Goal: Information Seeking & Learning: Learn about a topic

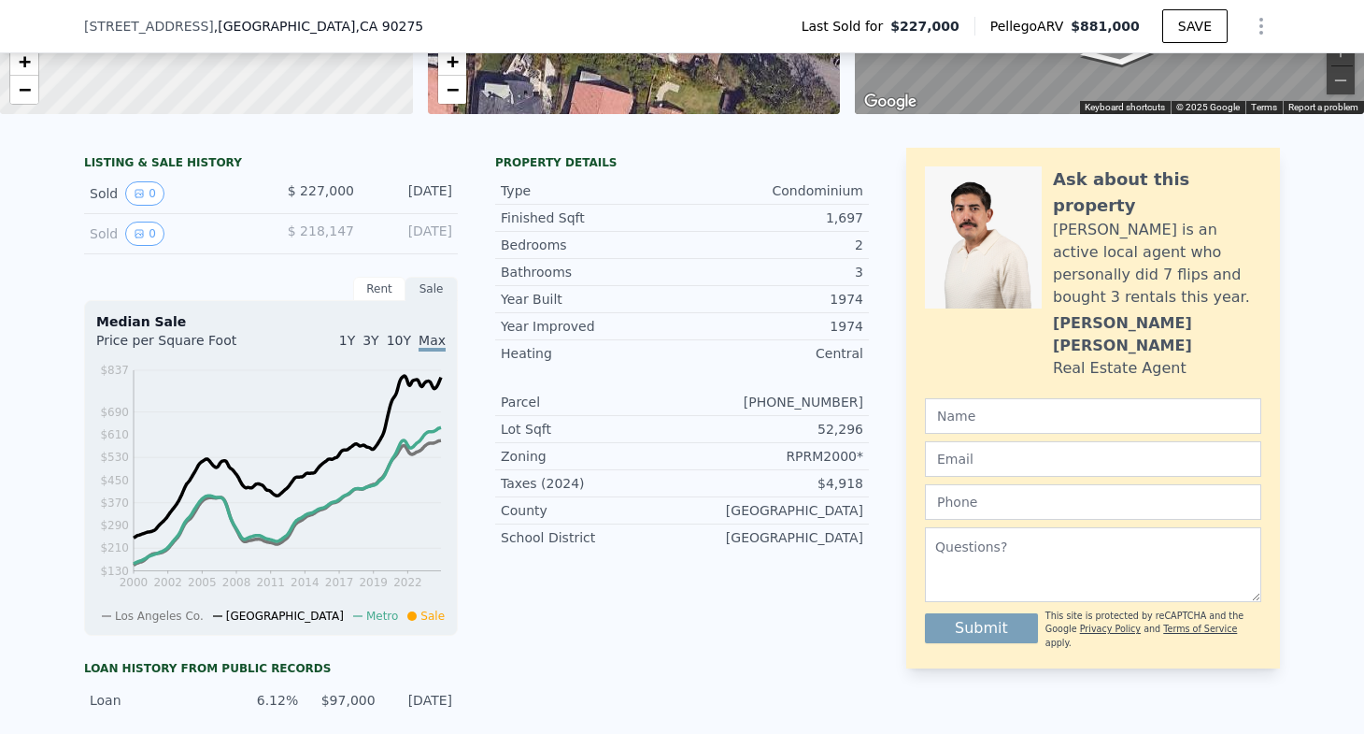
scroll to position [338, 0]
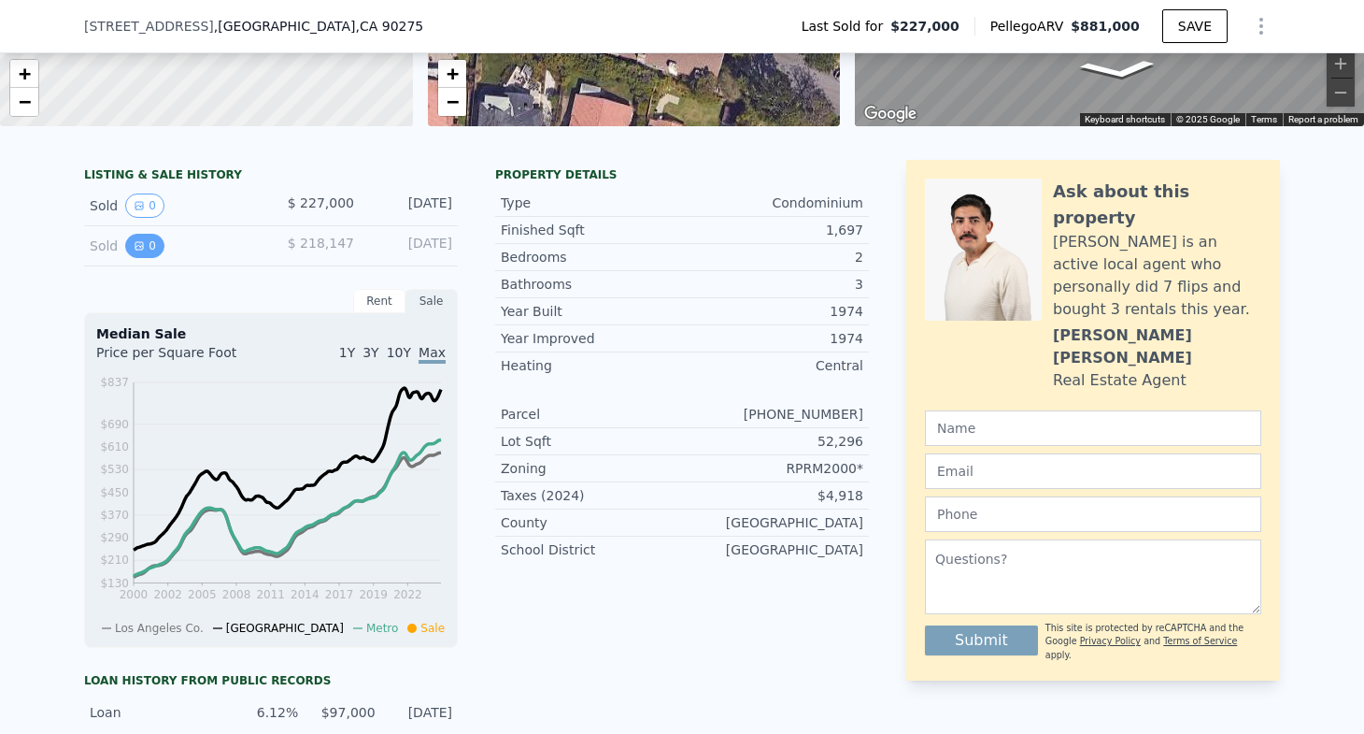
click at [153, 243] on button "0" at bounding box center [144, 246] width 39 height 24
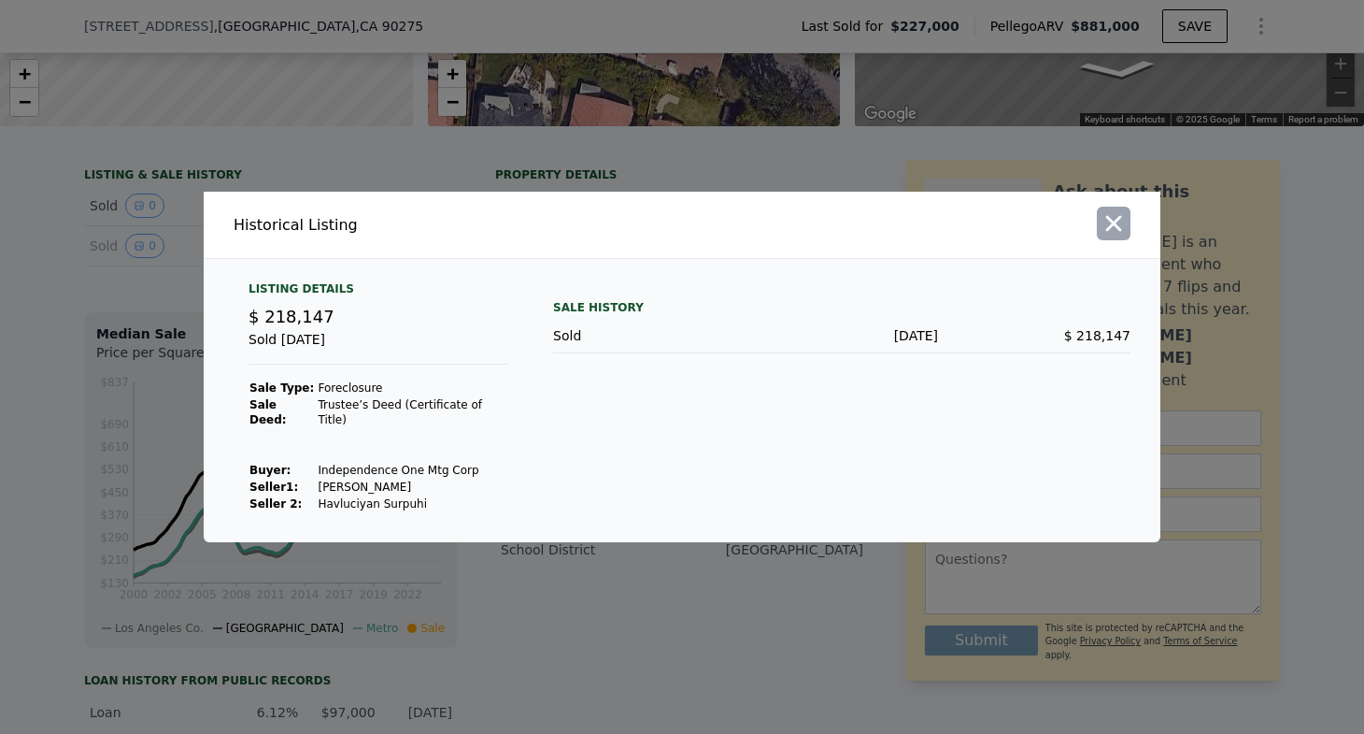
click at [1110, 233] on icon "button" at bounding box center [1114, 223] width 26 height 26
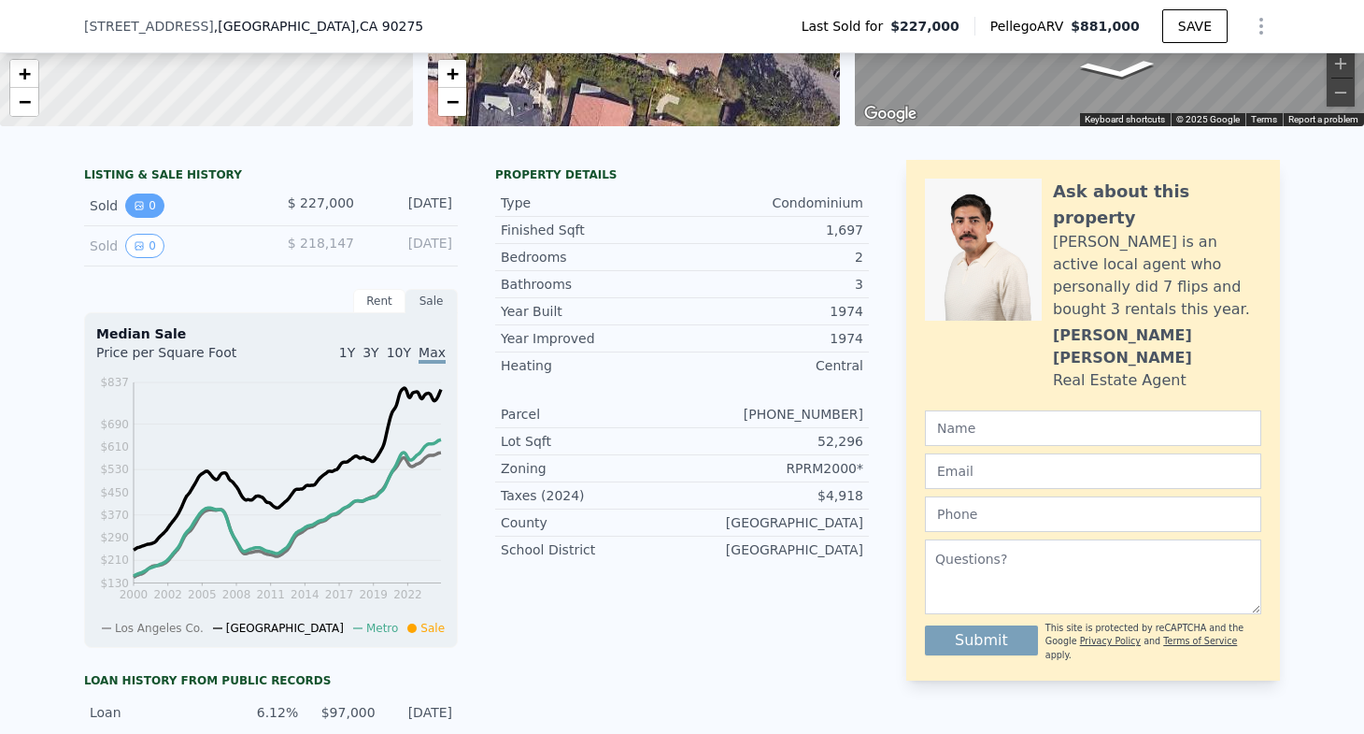
click at [149, 214] on button "0" at bounding box center [144, 205] width 39 height 24
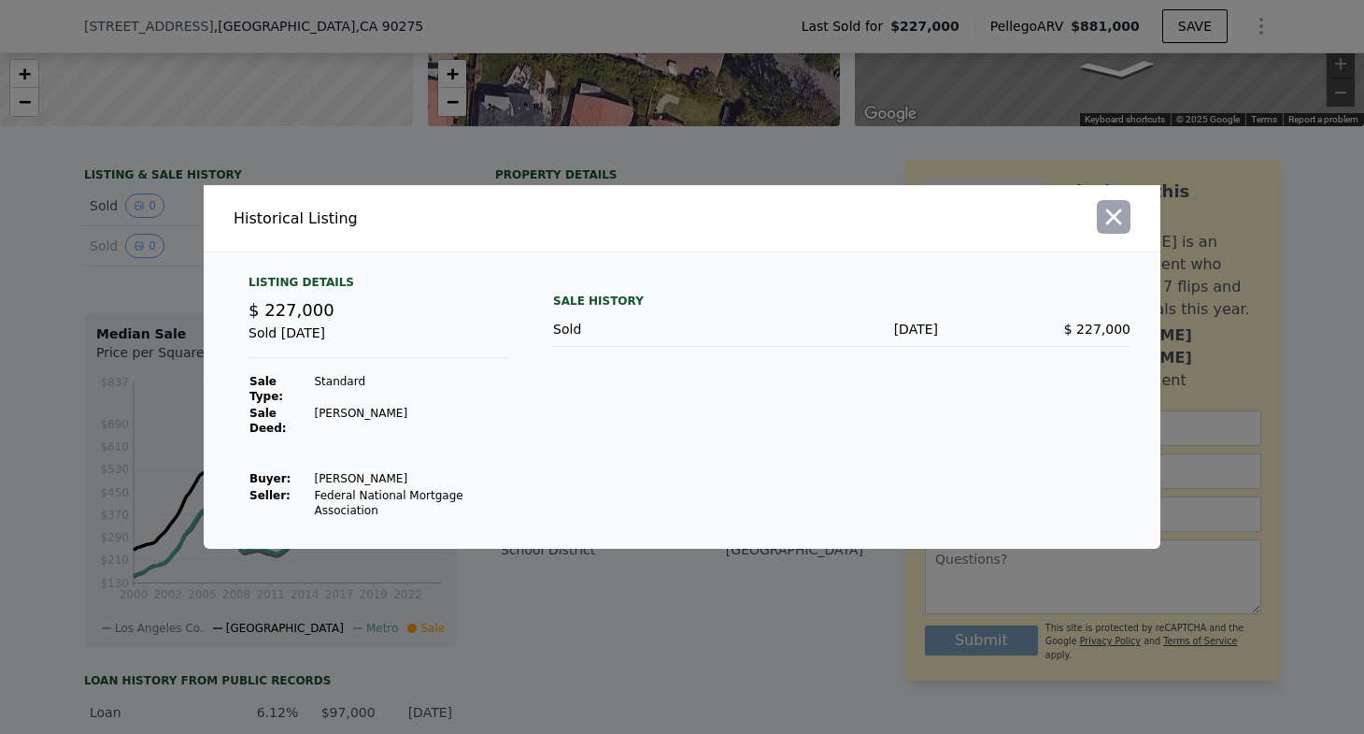
click at [1110, 230] on icon "button" at bounding box center [1114, 217] width 26 height 26
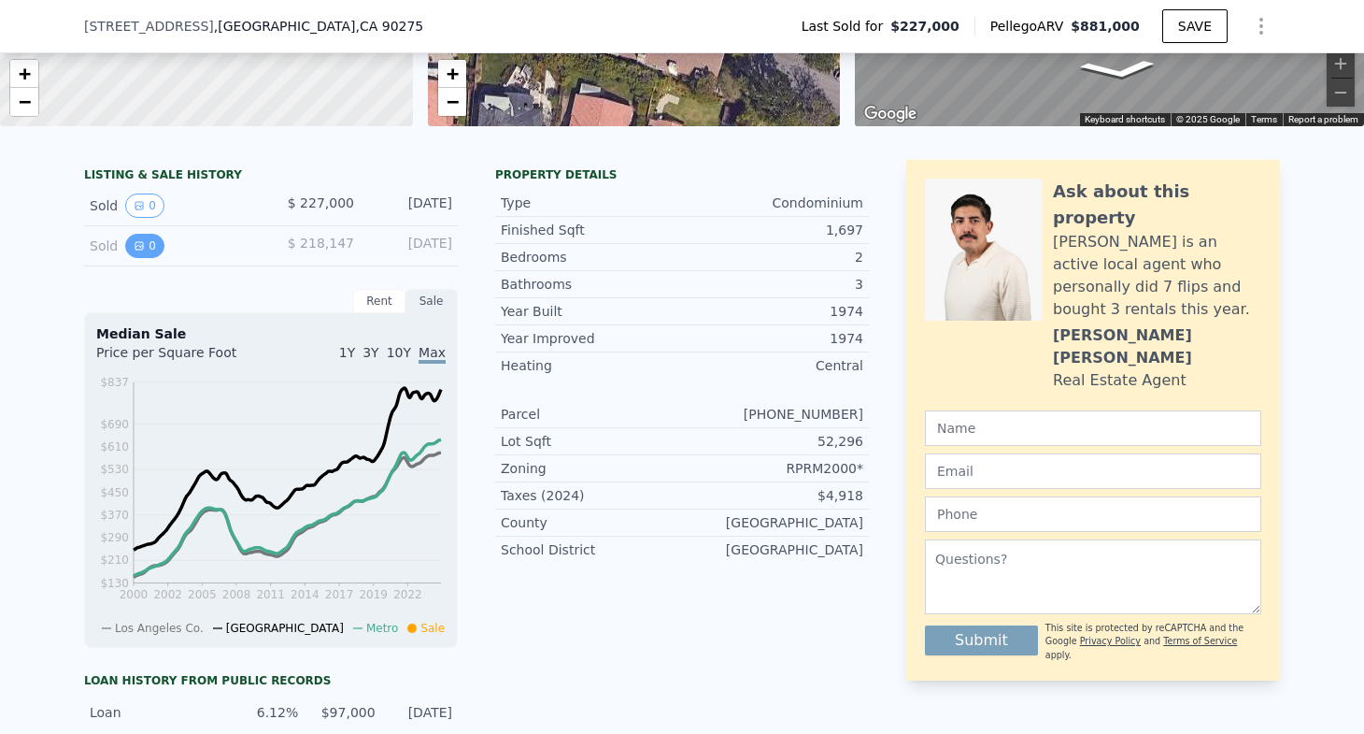
click at [156, 246] on button "0" at bounding box center [144, 246] width 39 height 24
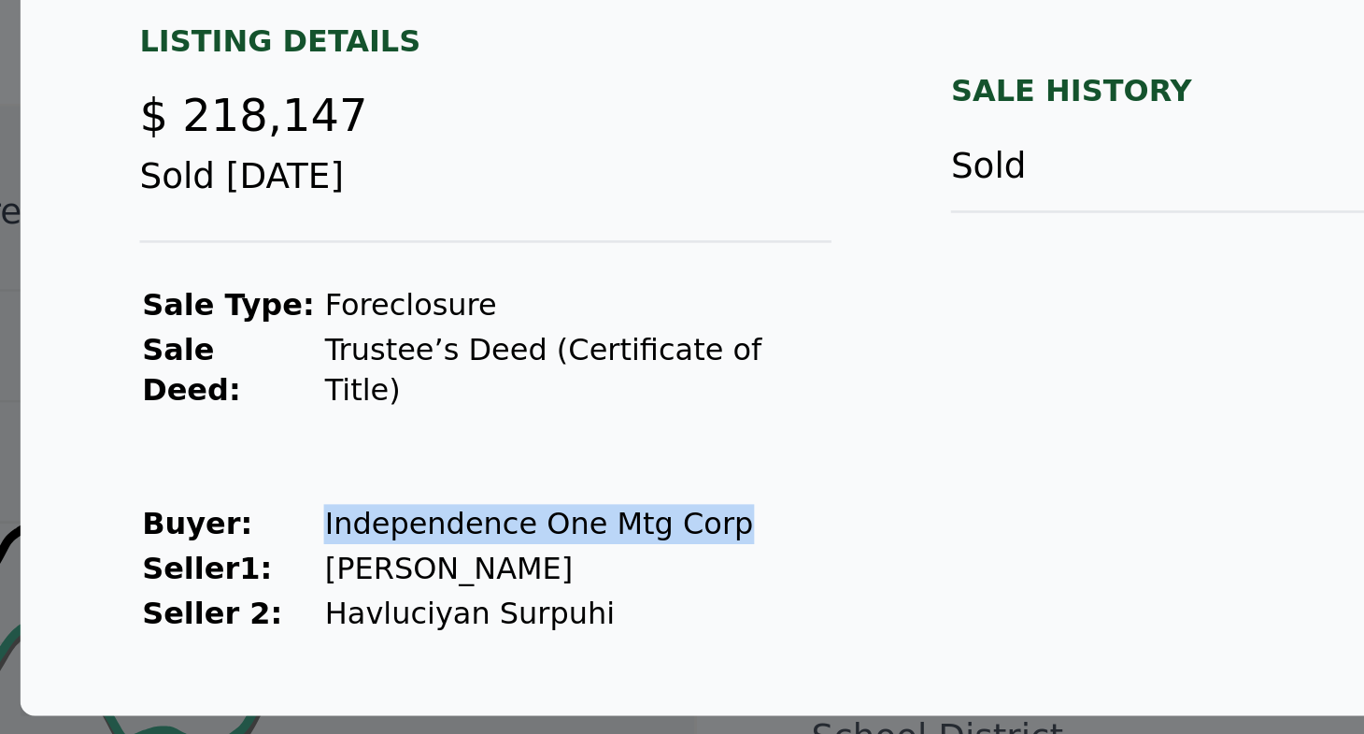
drag, startPoint x: 113, startPoint y: 189, endPoint x: 270, endPoint y: 194, distance: 157.1
click at [270, 462] on tr "Buyer : Independence One Mtg Corp" at bounding box center [379, 470] width 260 height 17
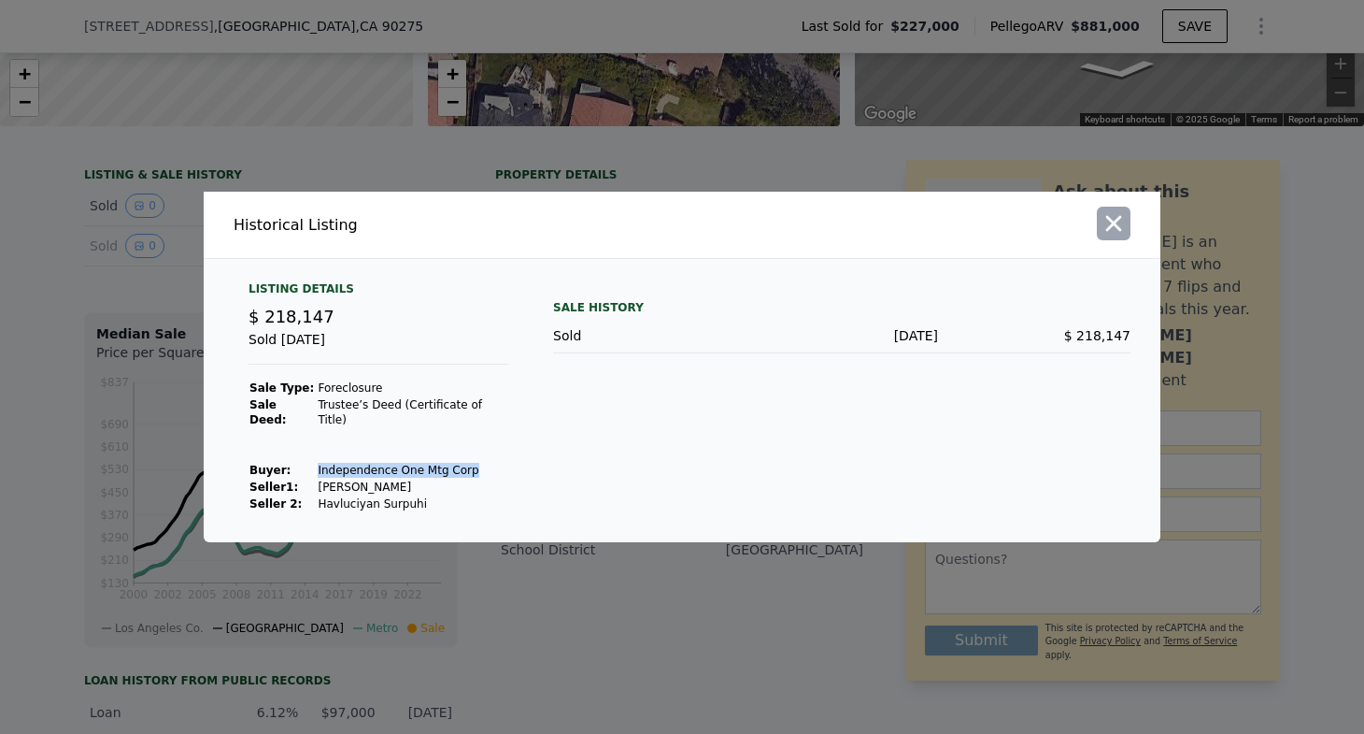
click at [1123, 228] on icon "button" at bounding box center [1114, 223] width 26 height 26
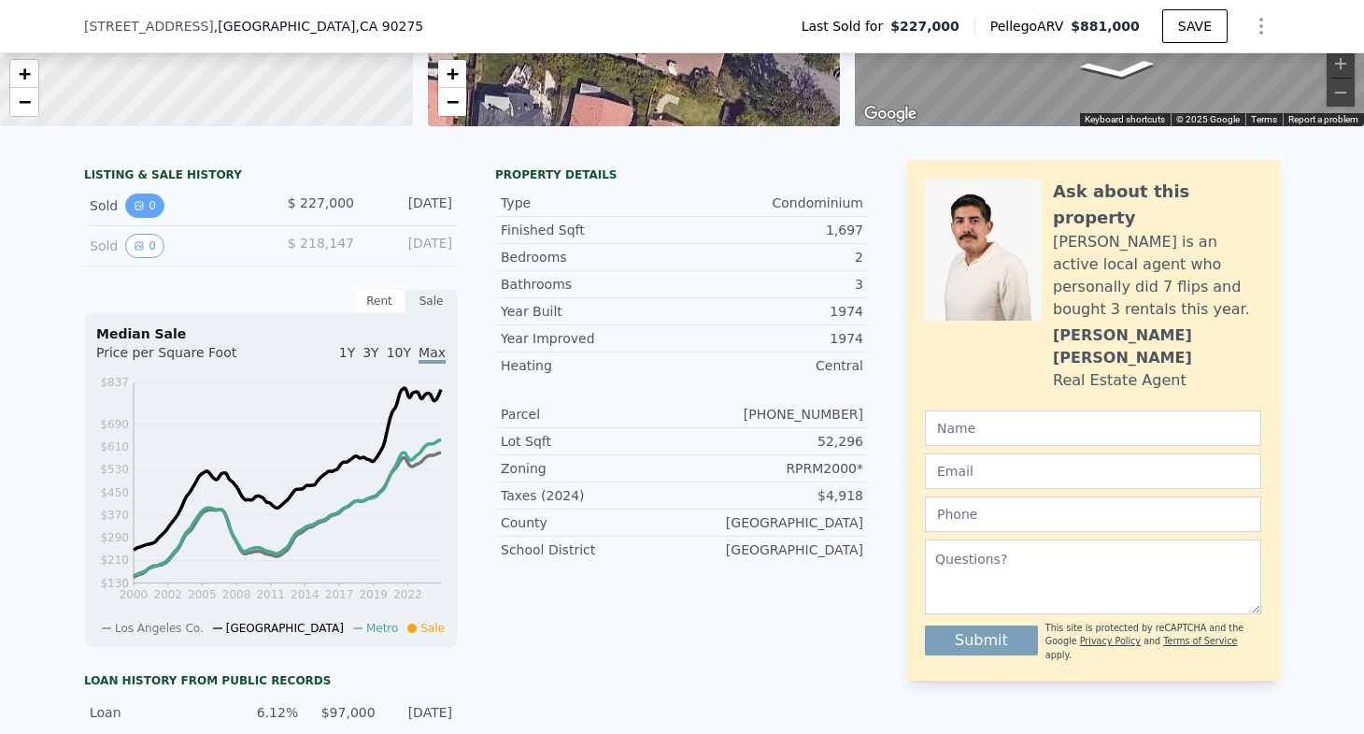
click at [141, 207] on icon "View historical data" at bounding box center [139, 205] width 11 height 11
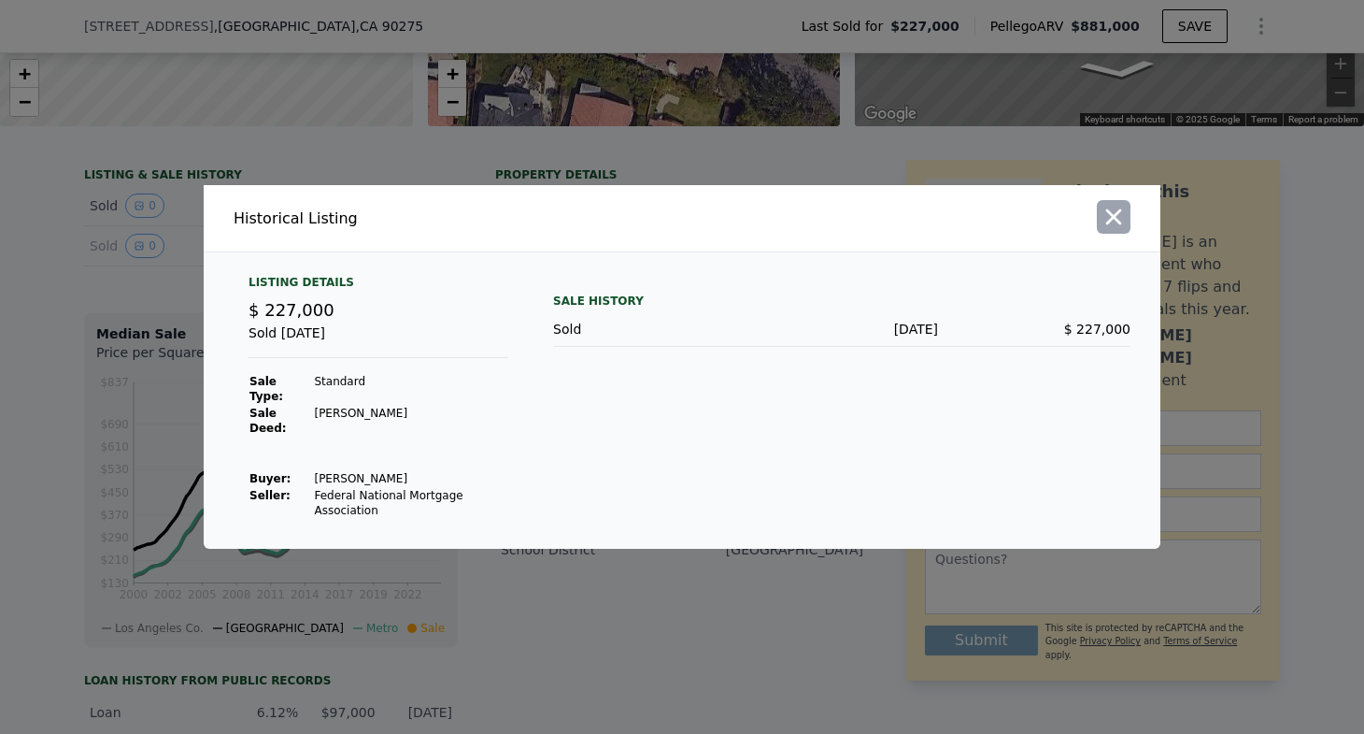
click at [1104, 219] on icon "button" at bounding box center [1114, 217] width 26 height 26
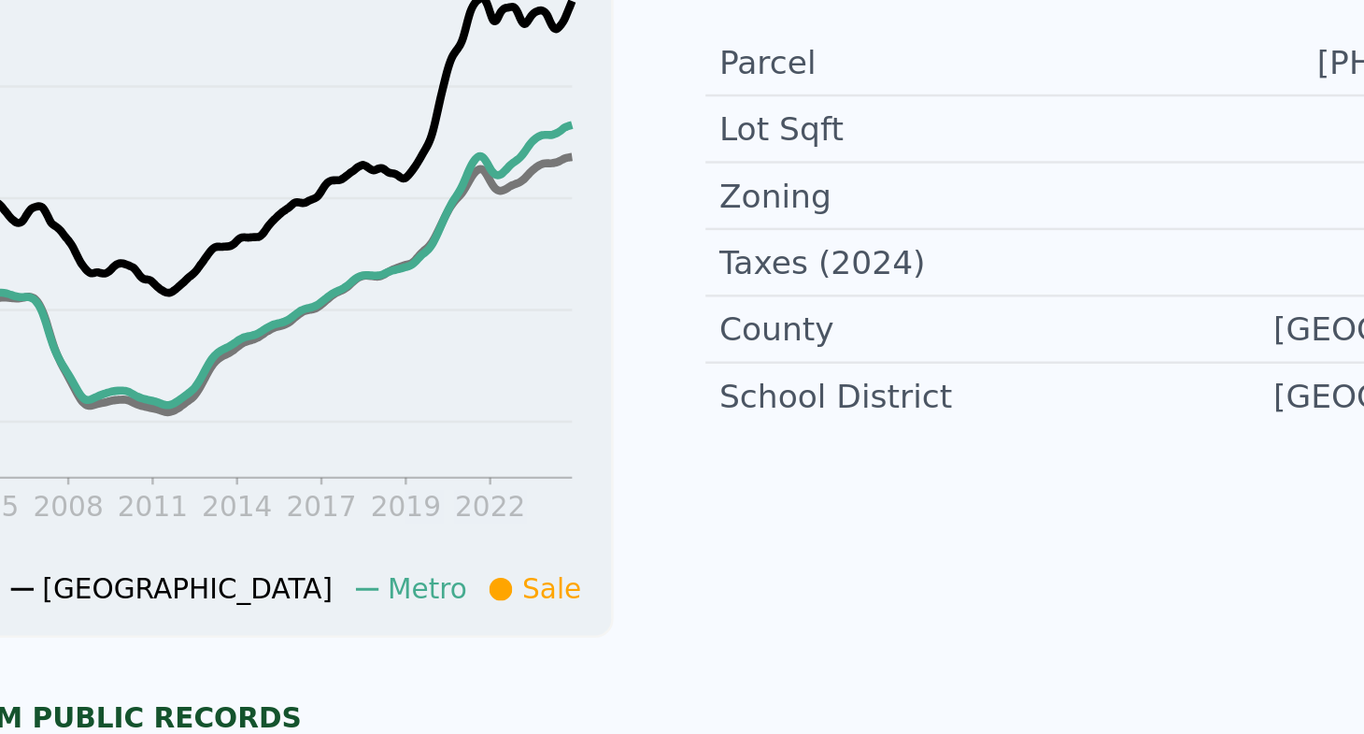
scroll to position [588, 0]
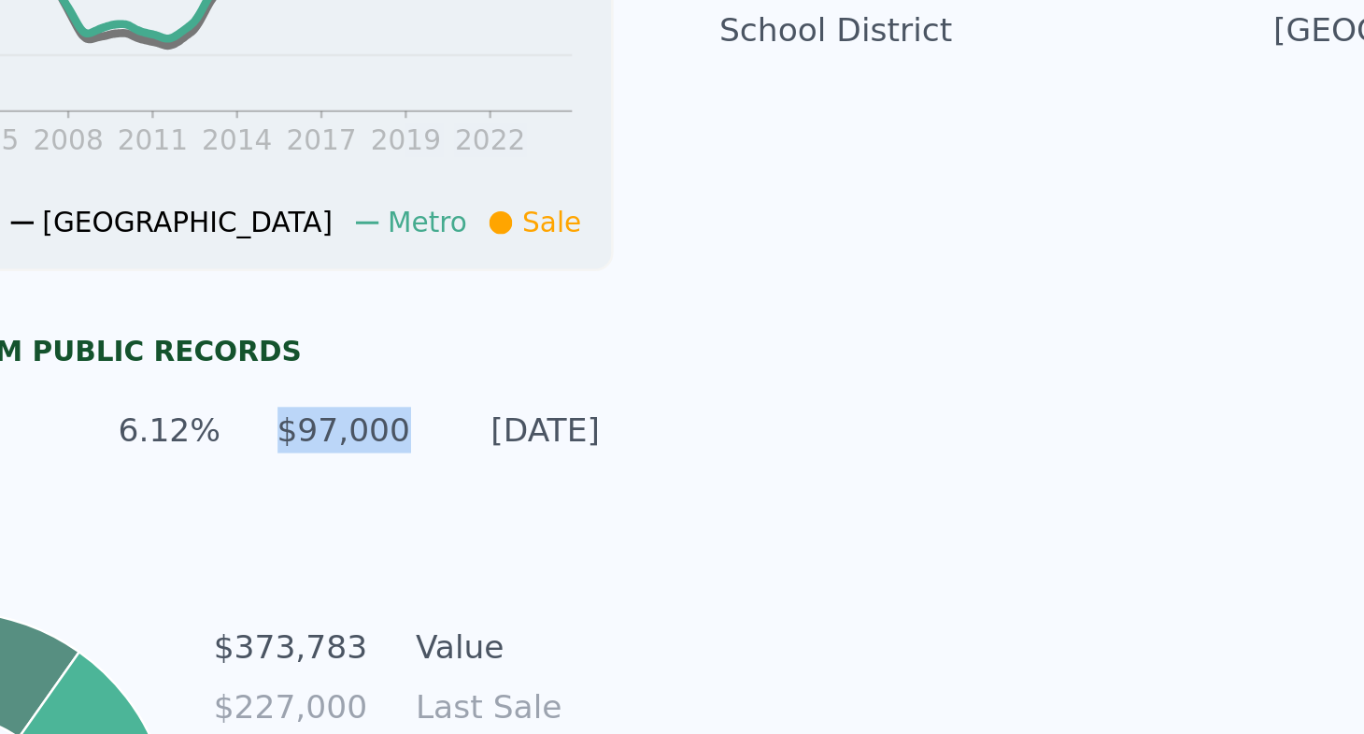
drag, startPoint x: 119, startPoint y: 178, endPoint x: 170, endPoint y: 178, distance: 51.4
click at [170, 446] on div "Loan 6.12% $97,000 [DATE]" at bounding box center [271, 463] width 374 height 34
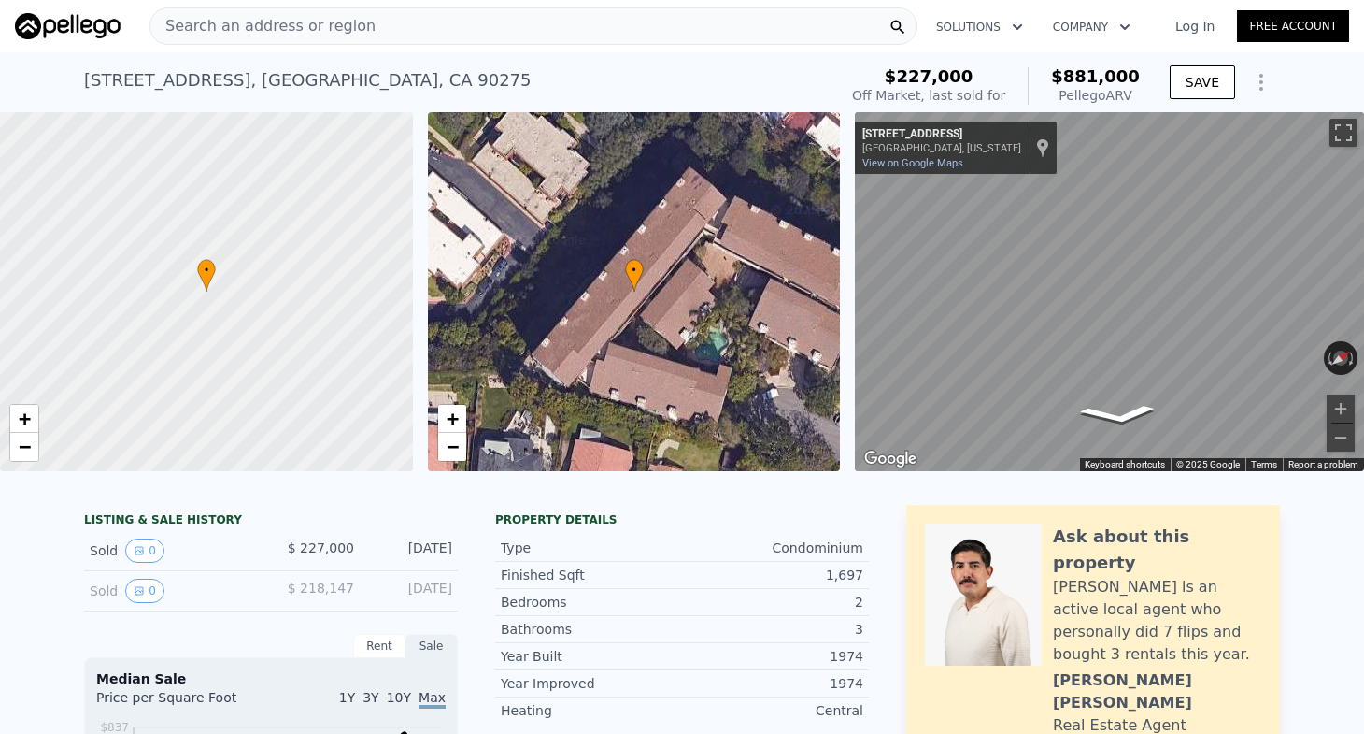
scroll to position [0, 0]
click at [416, 36] on div "Search an address or region" at bounding box center [534, 25] width 768 height 37
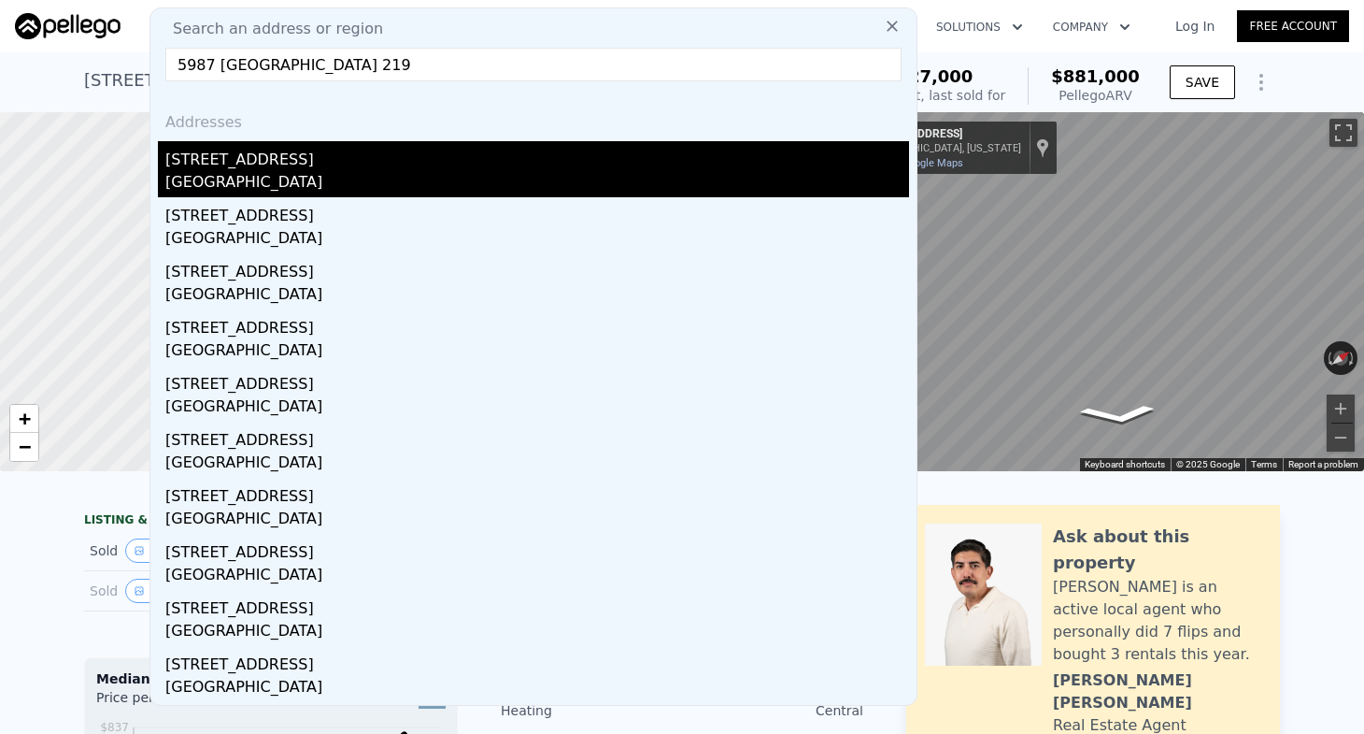
type input "5987 [GEOGRAPHIC_DATA] 219"
click at [306, 167] on div "[STREET_ADDRESS]" at bounding box center [537, 156] width 744 height 30
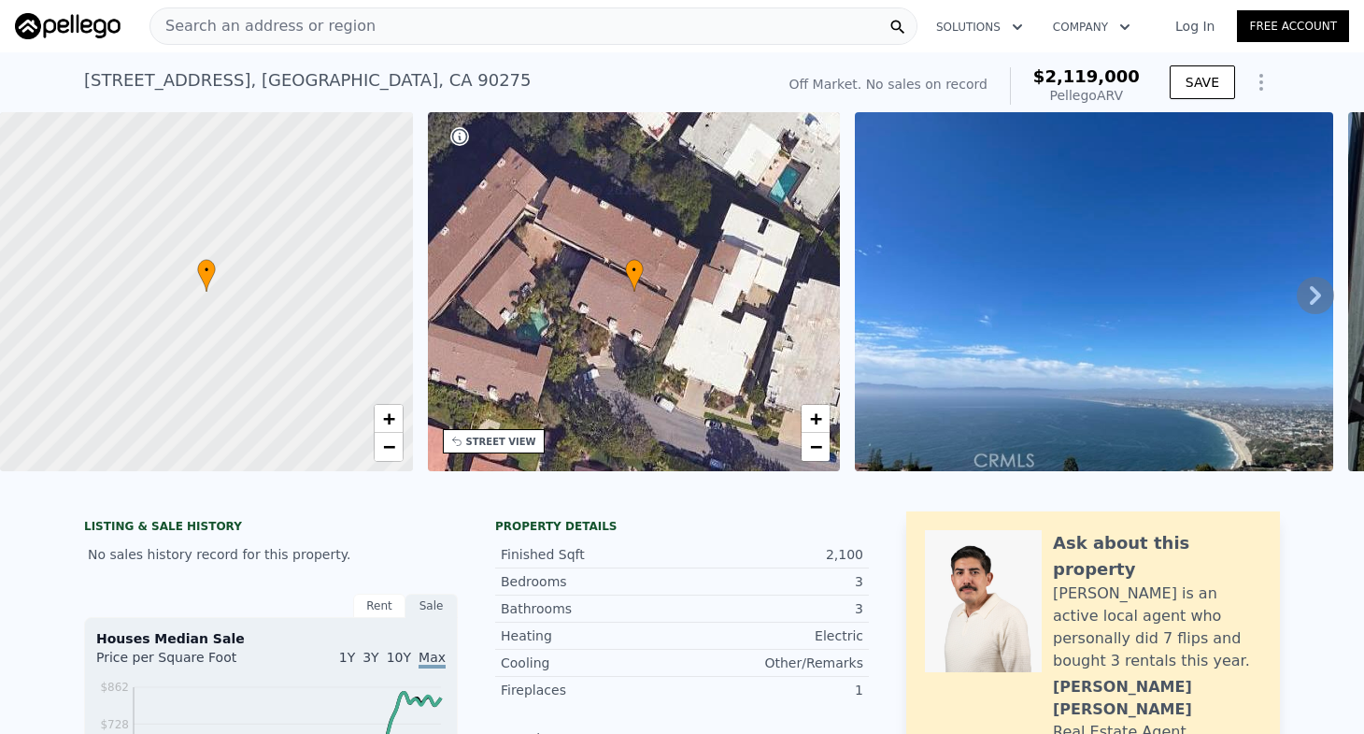
click at [1323, 302] on icon at bounding box center [1315, 295] width 37 height 37
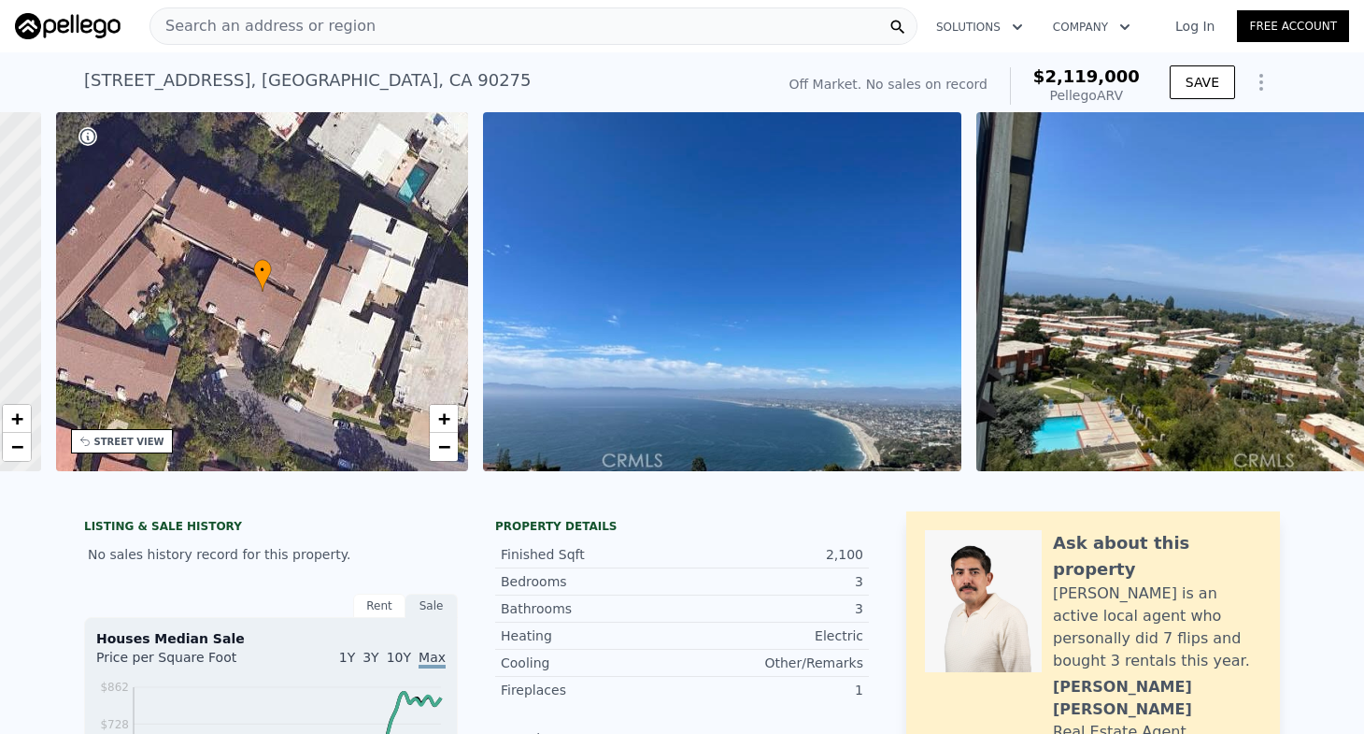
scroll to position [0, 435]
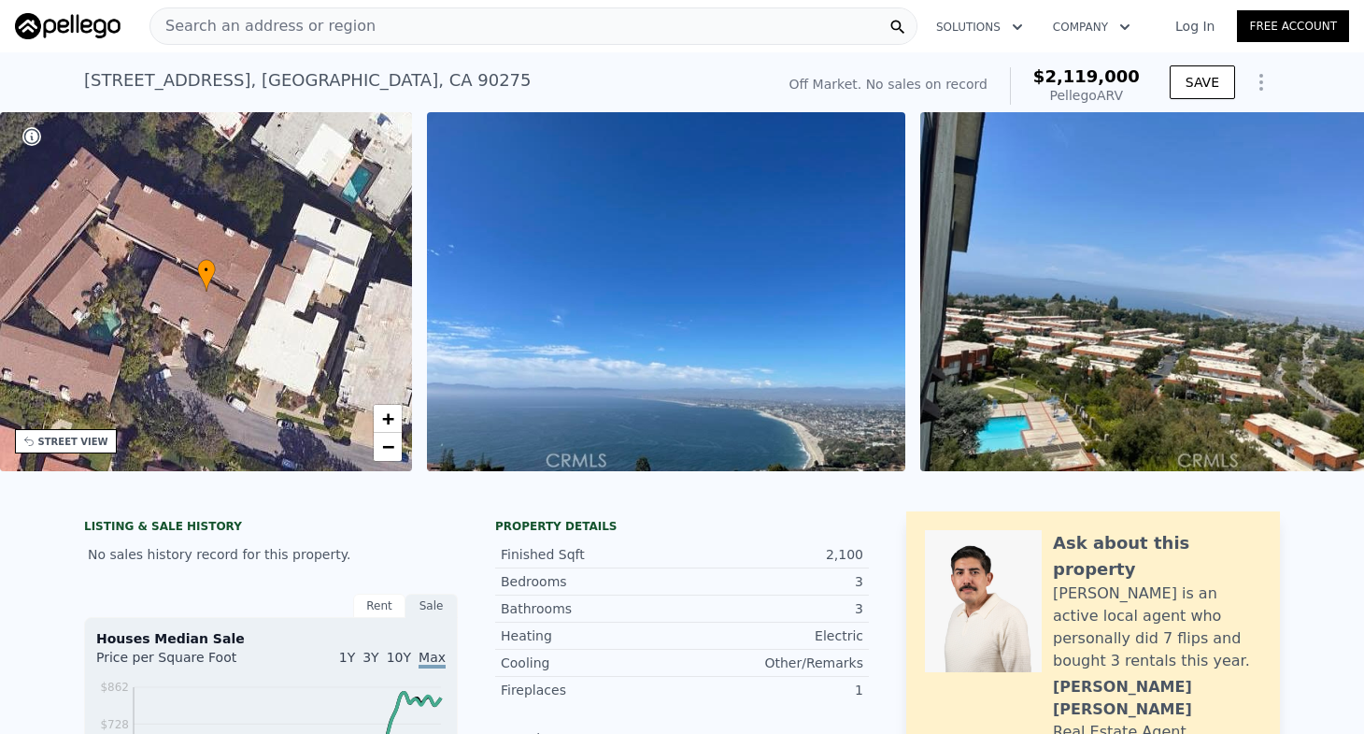
click at [1323, 299] on div "• + − • + − STREET VIEW ← Move left → Move right ↑ Move up ↓ Move down + Zoom i…" at bounding box center [682, 294] width 1364 height 365
click at [1318, 294] on icon at bounding box center [1315, 295] width 11 height 19
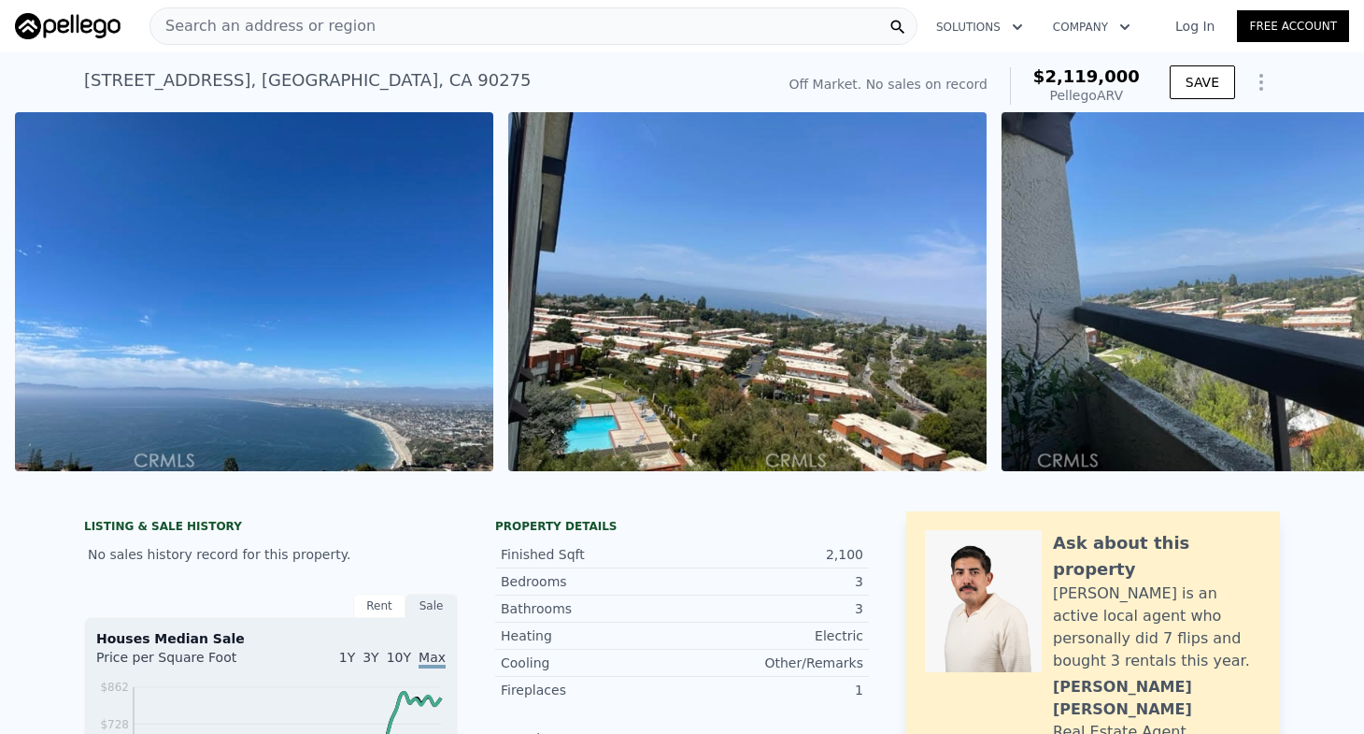
scroll to position [0, 855]
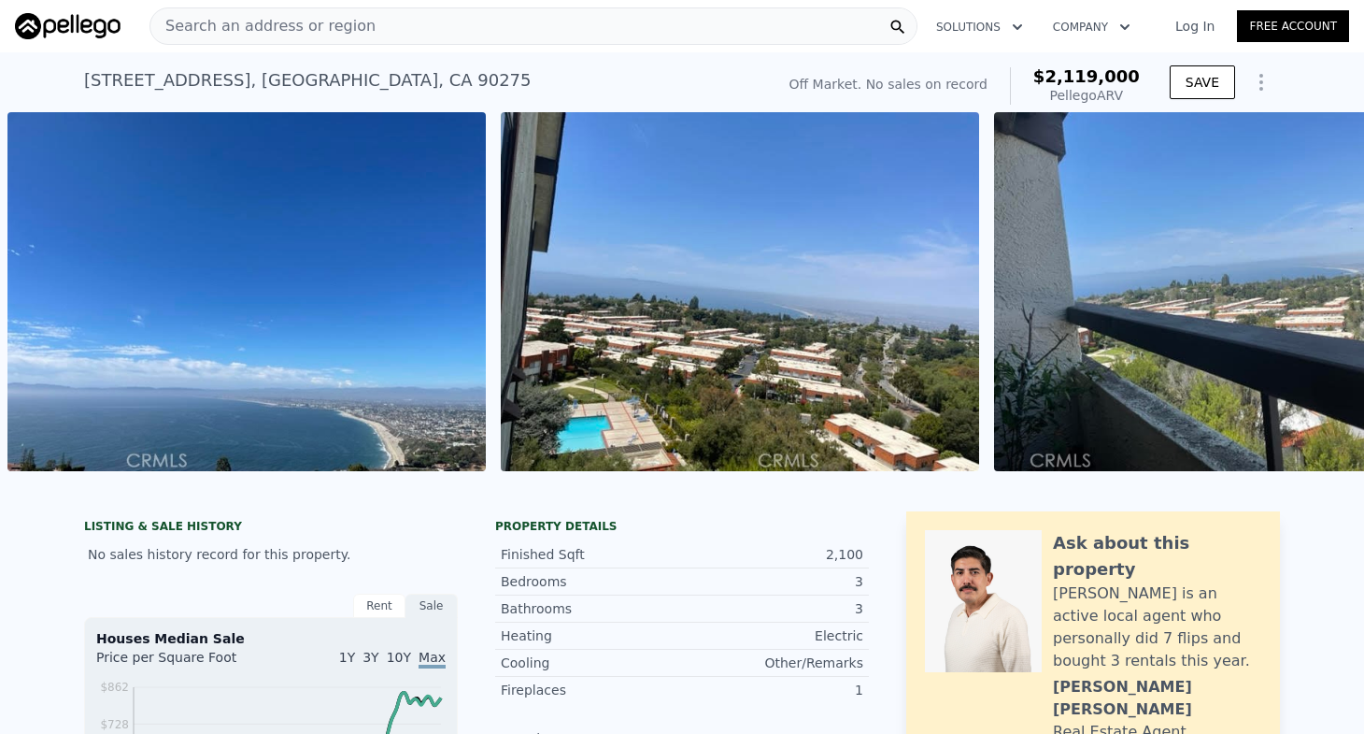
click at [1318, 294] on img at bounding box center [1233, 291] width 478 height 359
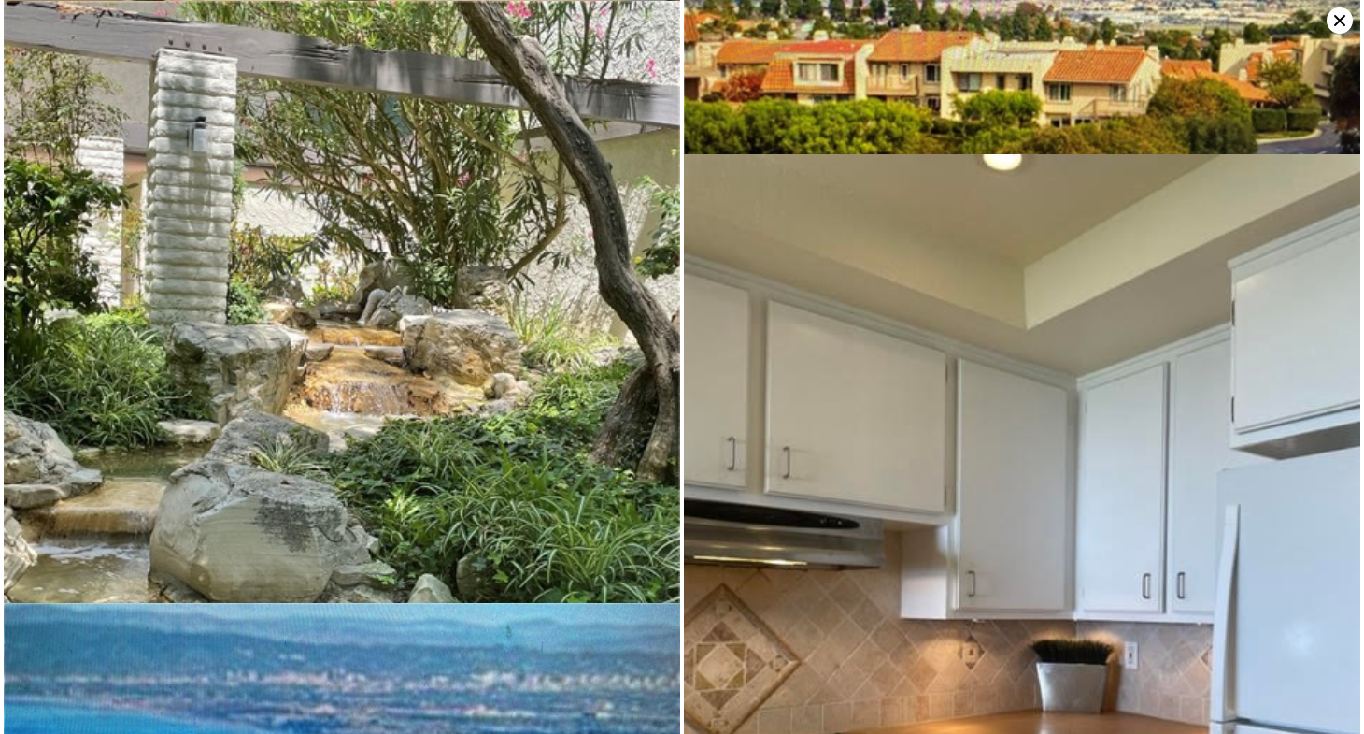
scroll to position [7079, 0]
